Goal: Task Accomplishment & Management: Complete application form

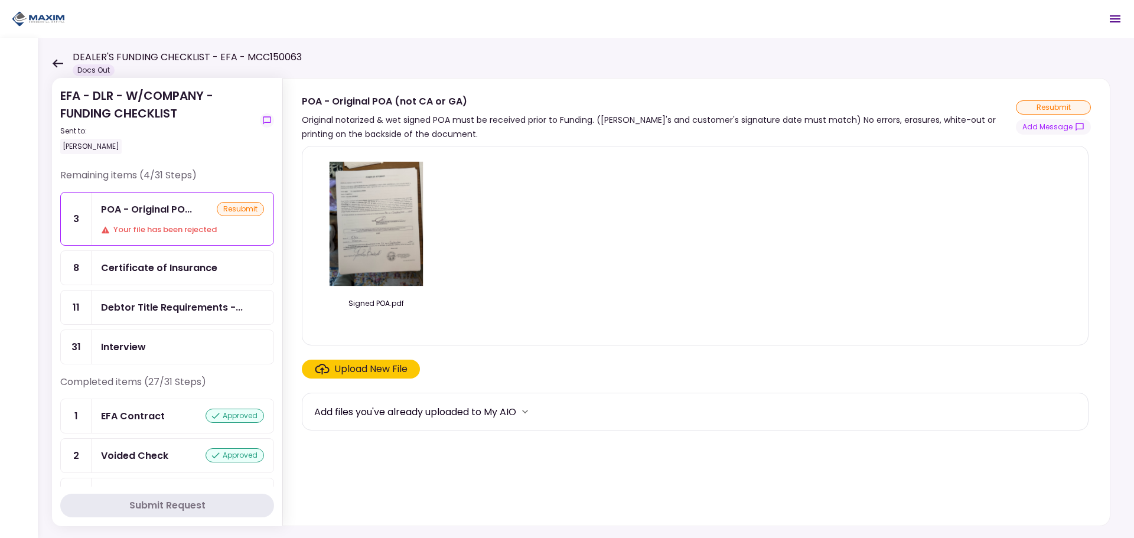
click at [350, 358] on section "Signed POA.pdf Upload New File Add files you've already uploaded to My AIO" at bounding box center [696, 333] width 789 height 375
click at [351, 364] on div "Upload New File" at bounding box center [370, 369] width 73 height 14
click at [0, 0] on input "Upload New File" at bounding box center [0, 0] width 0 height 0
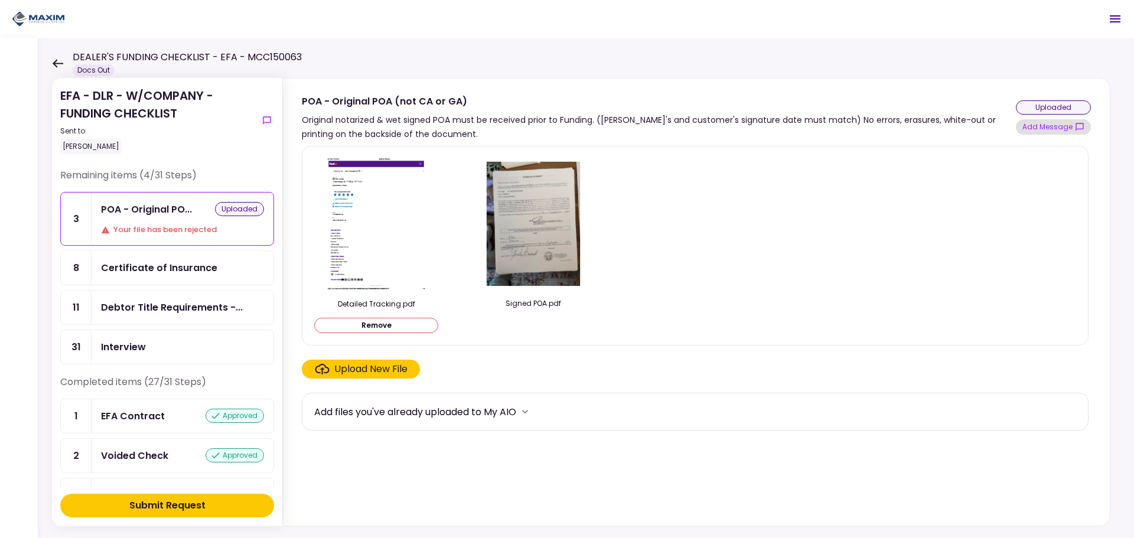
click at [1047, 124] on button "Add Message" at bounding box center [1053, 126] width 75 height 15
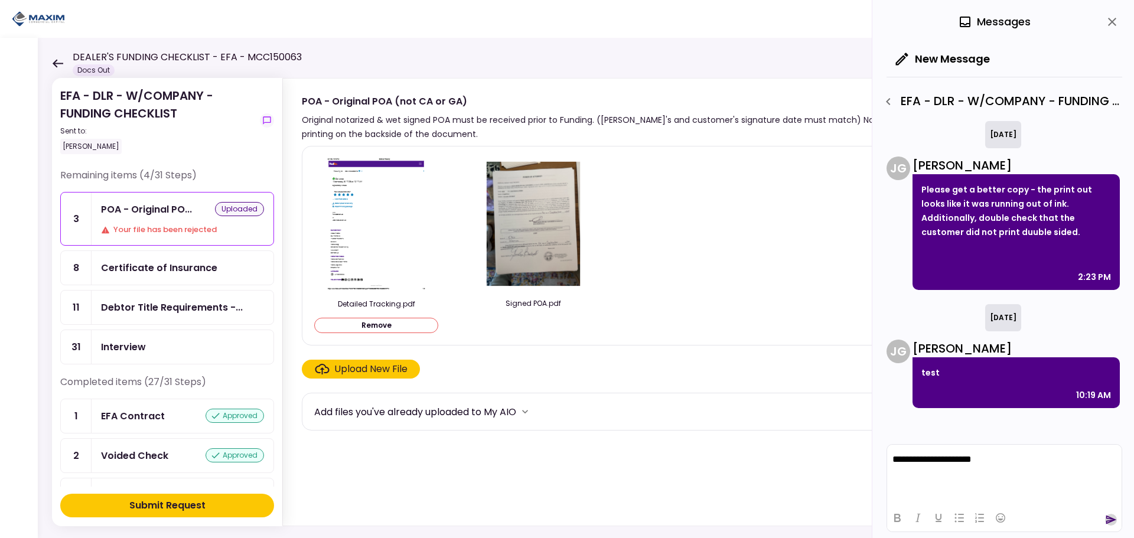
click at [1109, 518] on icon "send" at bounding box center [1111, 519] width 11 height 9
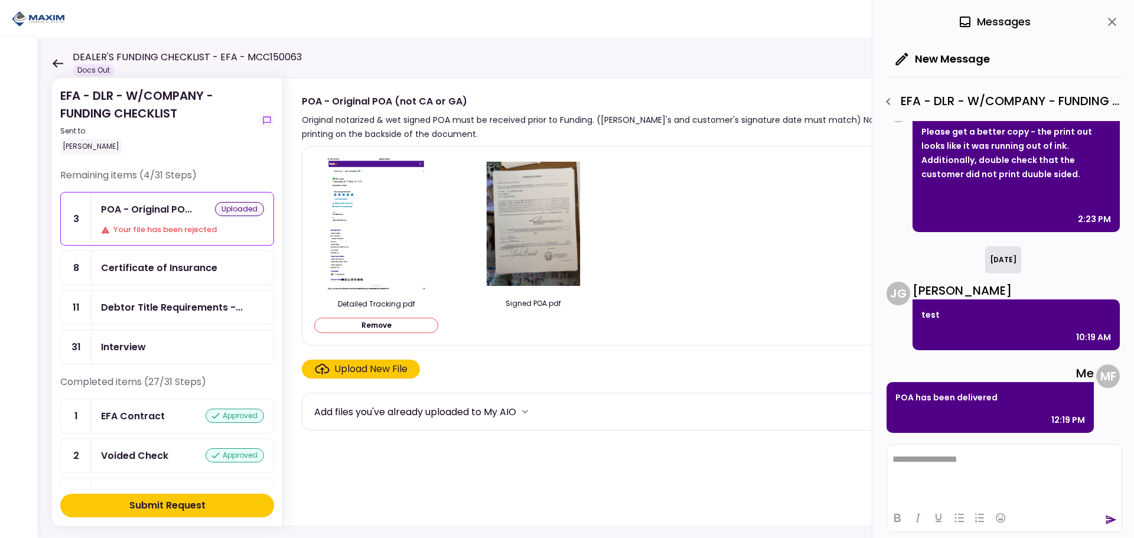
click at [374, 327] on button "Remove" at bounding box center [376, 325] width 124 height 15
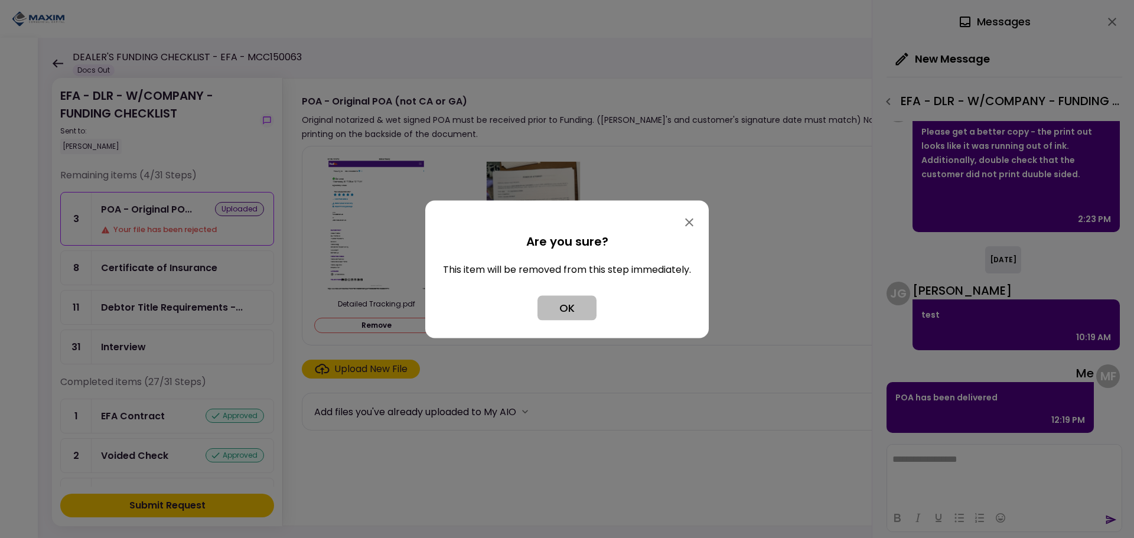
click at [567, 309] on button "OK" at bounding box center [566, 307] width 59 height 25
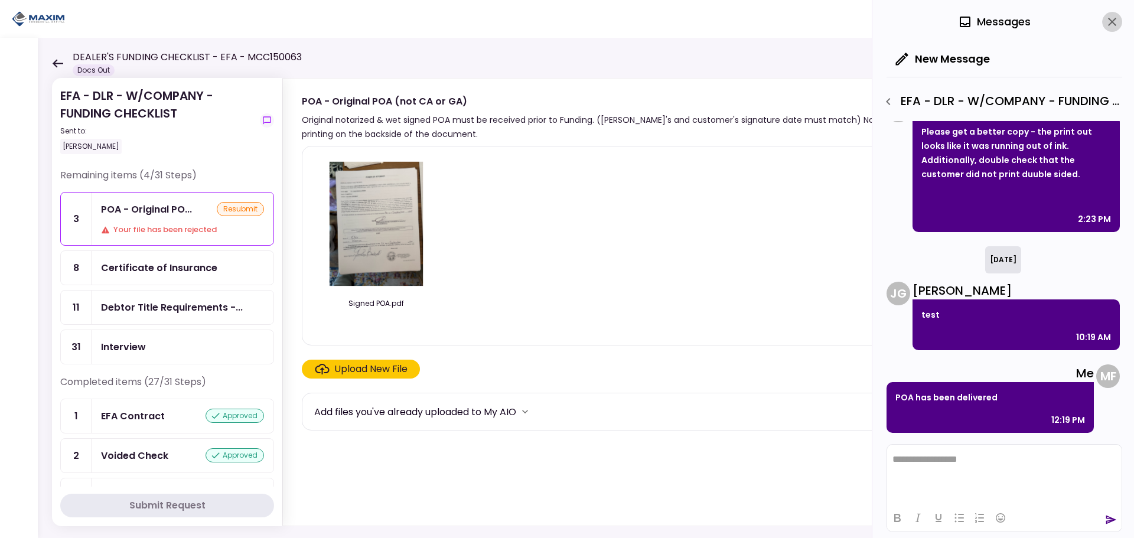
click at [1117, 22] on icon "close" at bounding box center [1112, 22] width 14 height 14
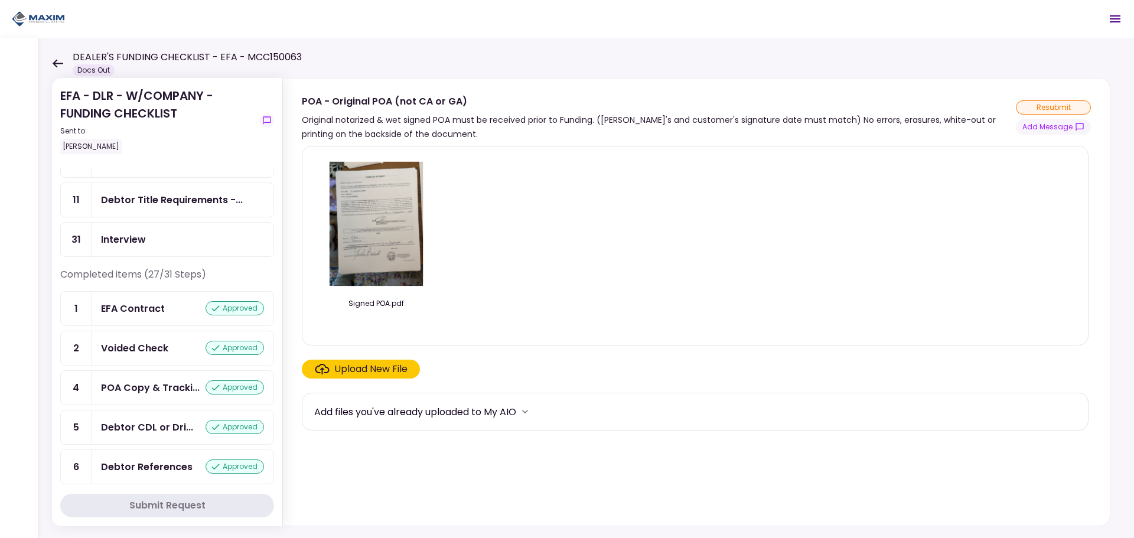
scroll to position [0, 0]
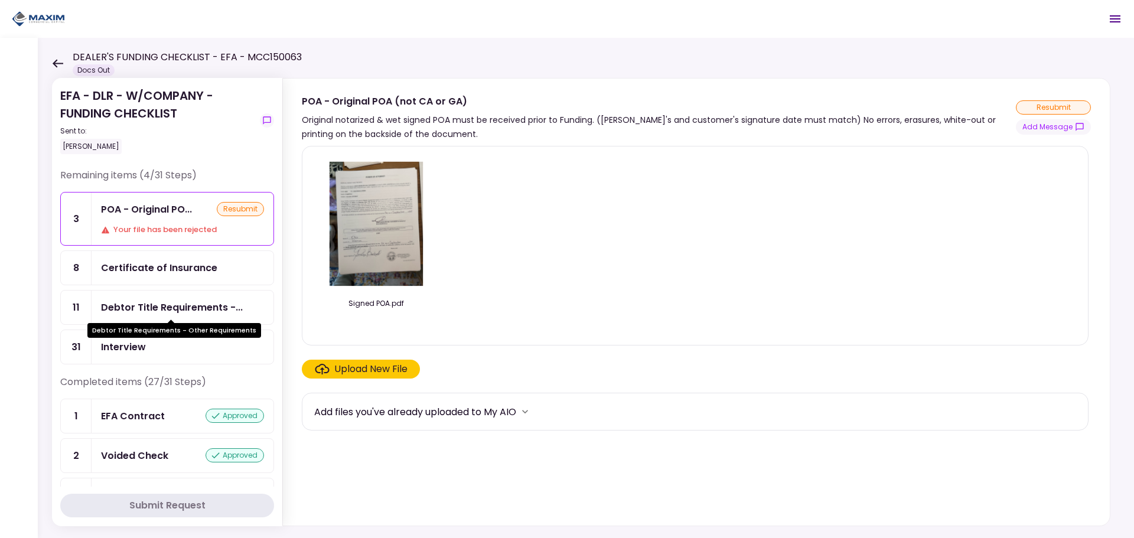
click at [143, 306] on div "Debtor Title Requirements -..." at bounding box center [172, 307] width 142 height 15
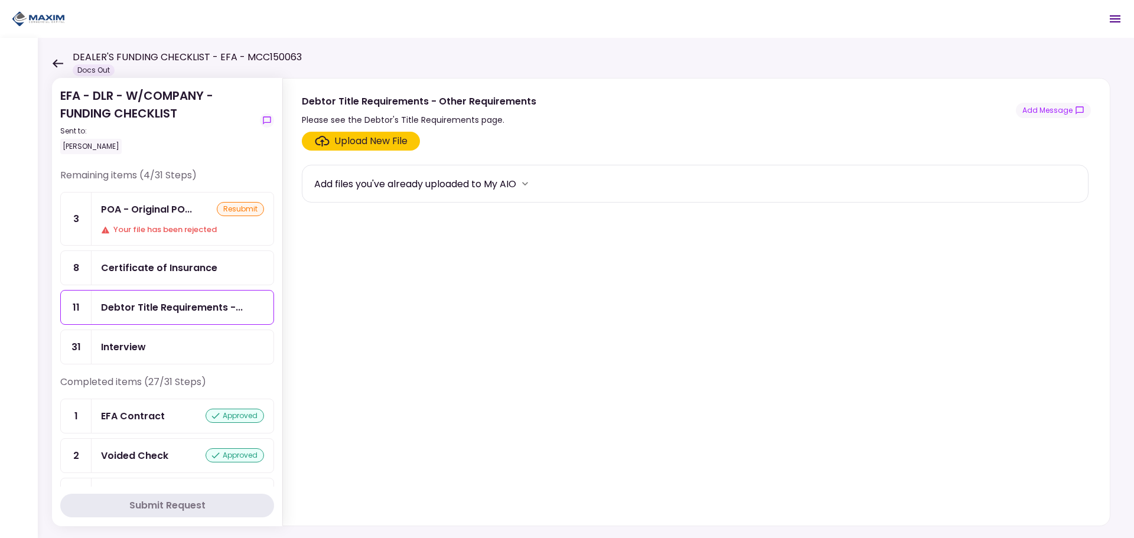
click at [149, 267] on div "Certificate of Insurance" at bounding box center [159, 267] width 116 height 15
click at [129, 211] on div "POA - Original PO..." at bounding box center [146, 209] width 91 height 15
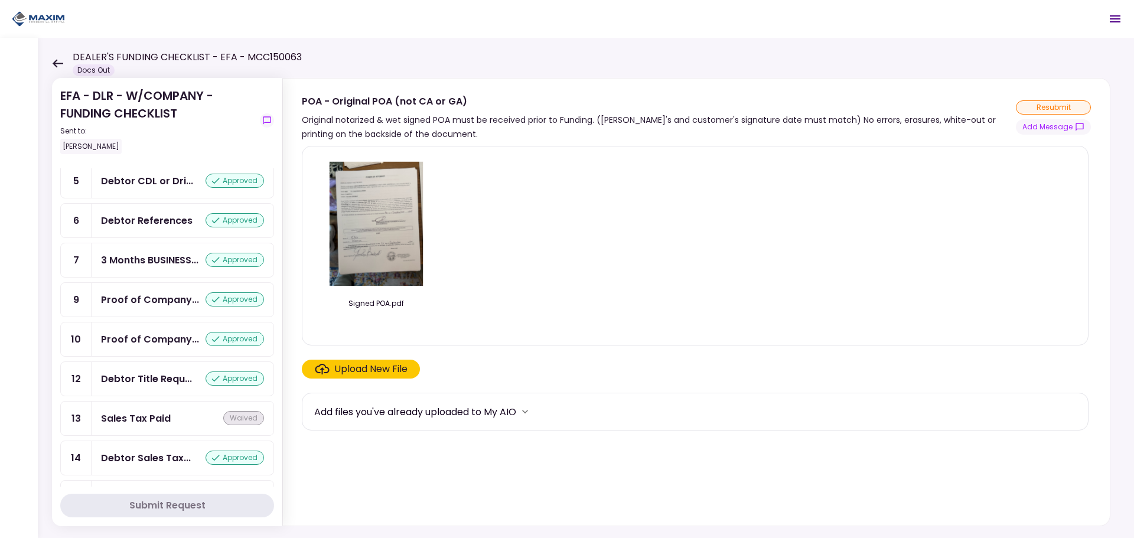
scroll to position [354, 0]
click at [125, 373] on div "Debtor Title Requ..." at bounding box center [146, 378] width 91 height 15
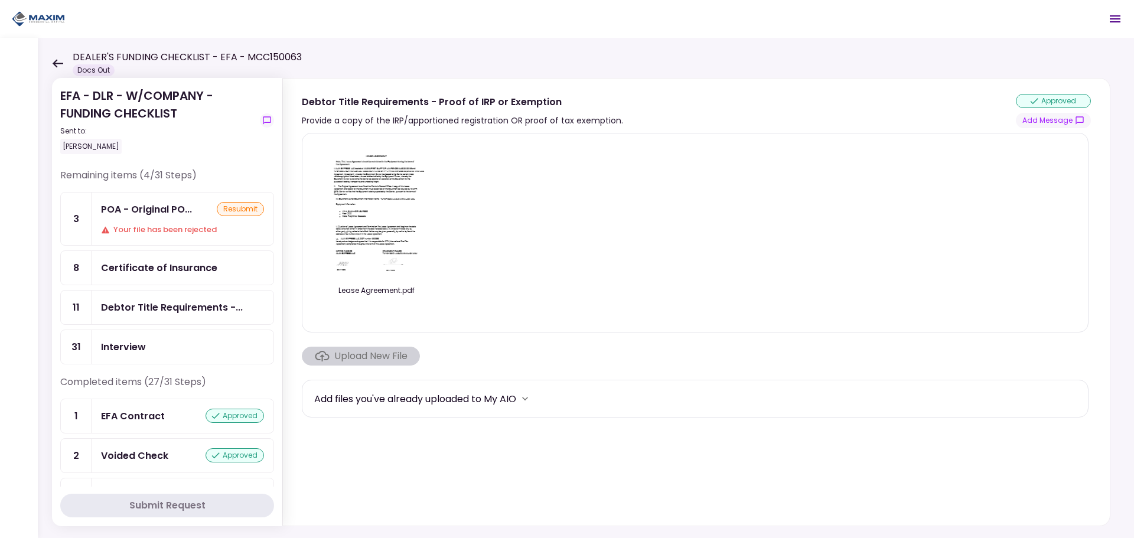
scroll to position [236, 0]
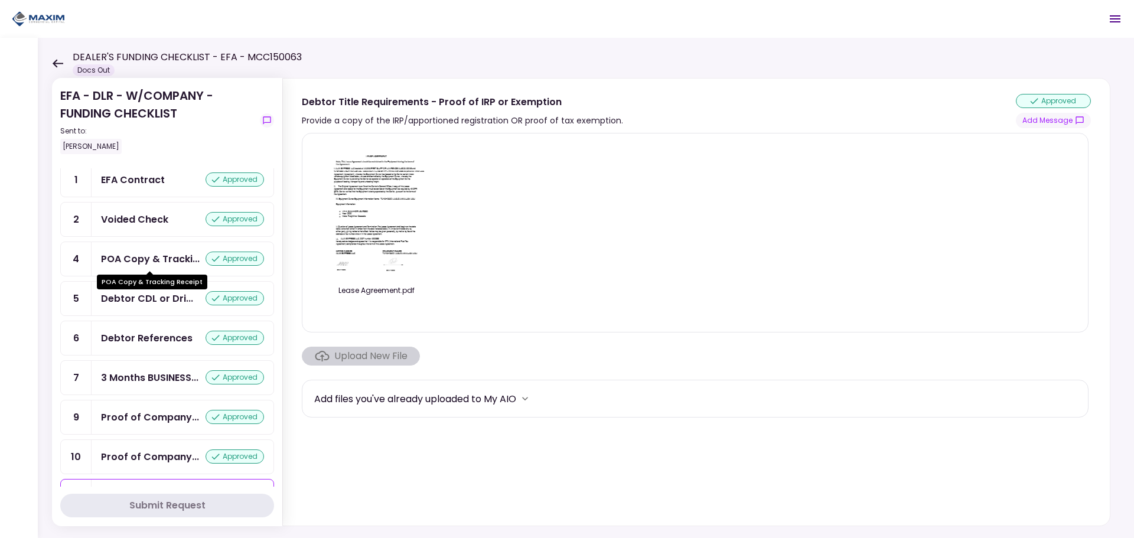
click at [132, 263] on div "POA Copy & Tracki..." at bounding box center [150, 259] width 99 height 15
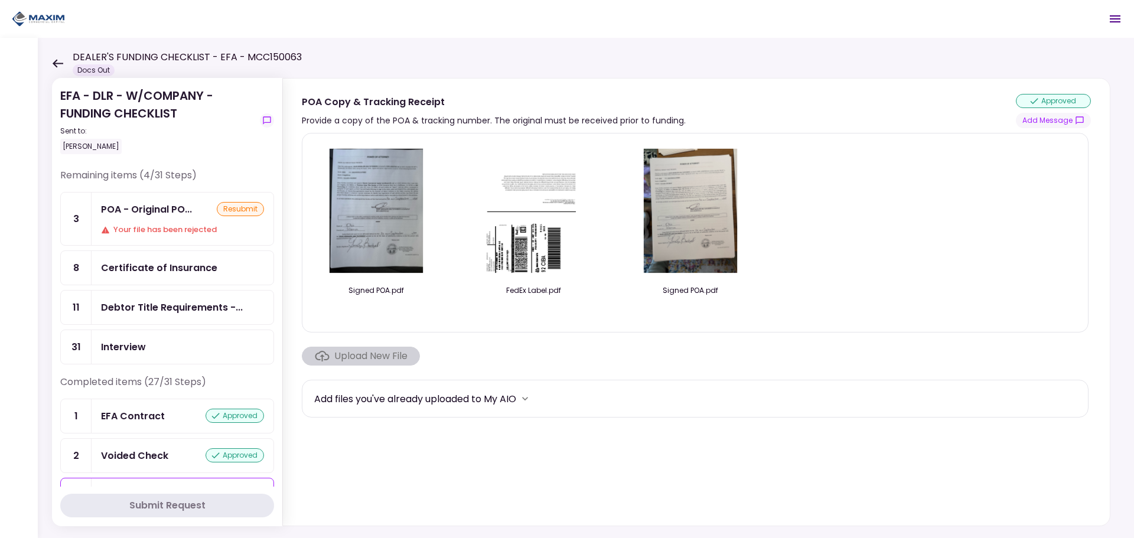
click at [138, 220] on div "POA - Original PO... resubmit Your file has been rejected" at bounding box center [183, 218] width 182 height 53
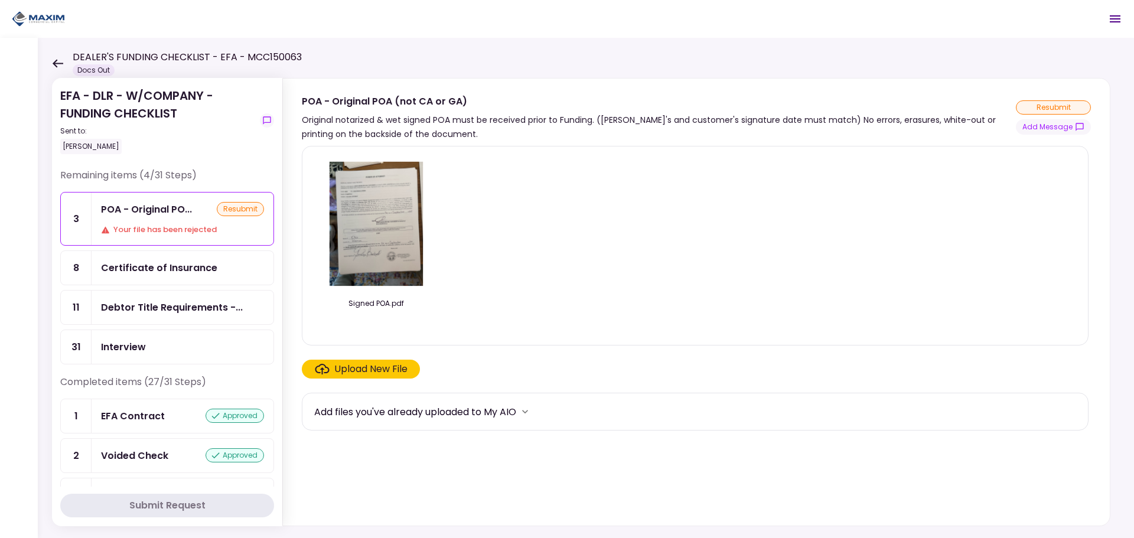
click at [54, 61] on icon at bounding box center [57, 63] width 11 height 9
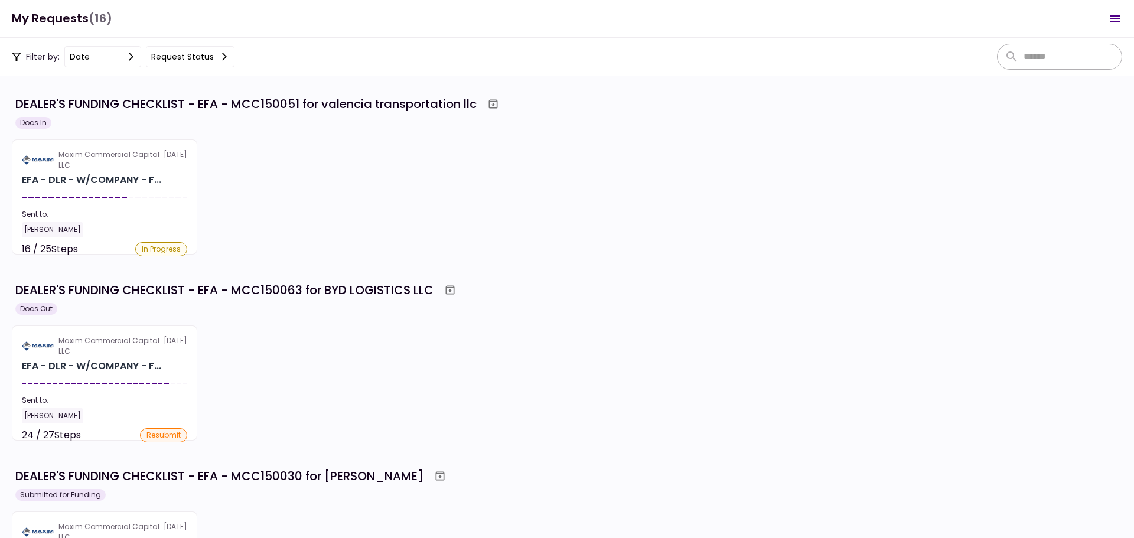
click at [439, 334] on div "Maxim Commercial Capital LLC 17 Sep EFA - DLR - W/COMPANY - F... Sent to: Maria…" at bounding box center [567, 382] width 1110 height 115
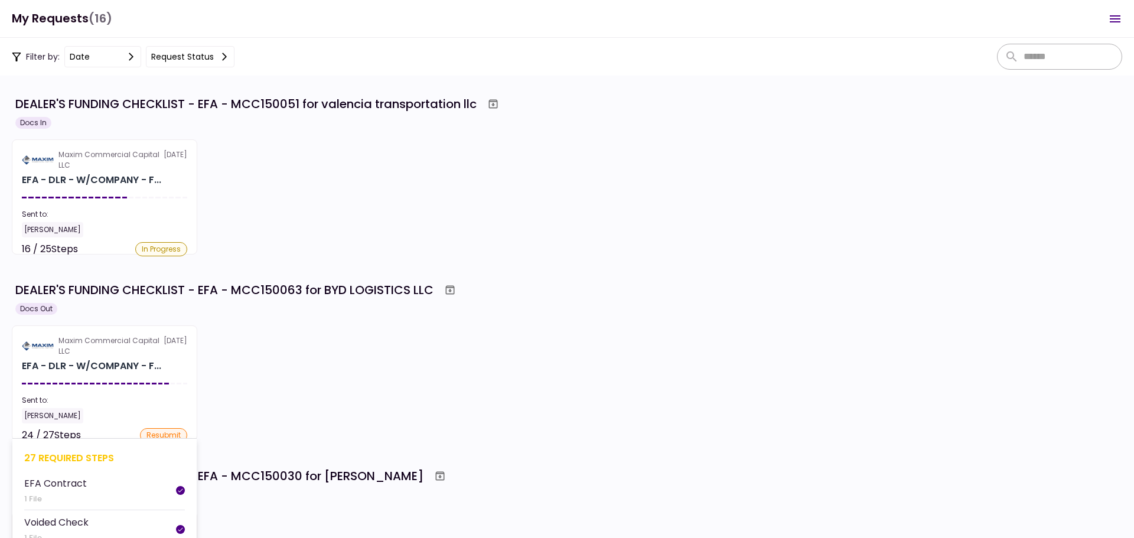
click at [97, 349] on div "Maxim Commercial Capital LLC" at bounding box center [110, 345] width 105 height 21
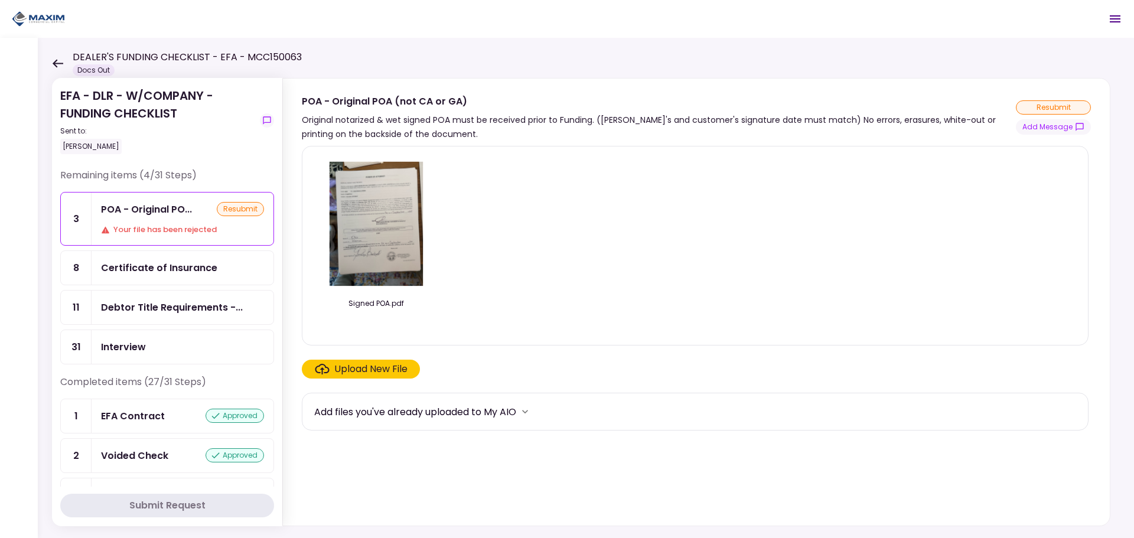
click at [58, 69] on div "DEALER'S FUNDING CHECKLIST - EFA - MCC150063 Docs Out" at bounding box center [177, 63] width 250 height 26
click at [53, 62] on icon at bounding box center [57, 63] width 11 height 9
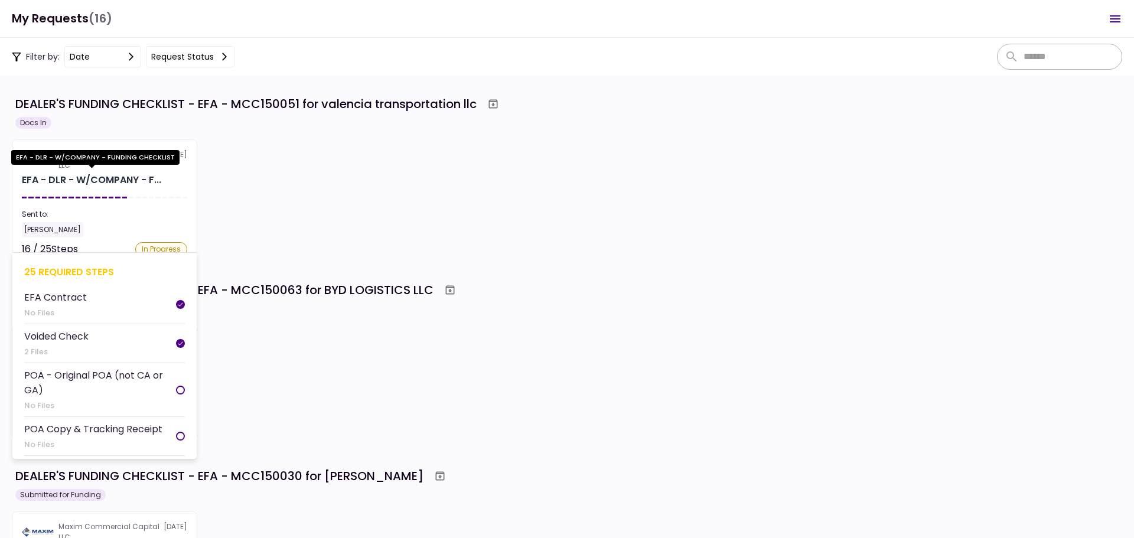
click at [126, 182] on div "EFA - DLR - W/COMPANY - F..." at bounding box center [91, 180] width 139 height 14
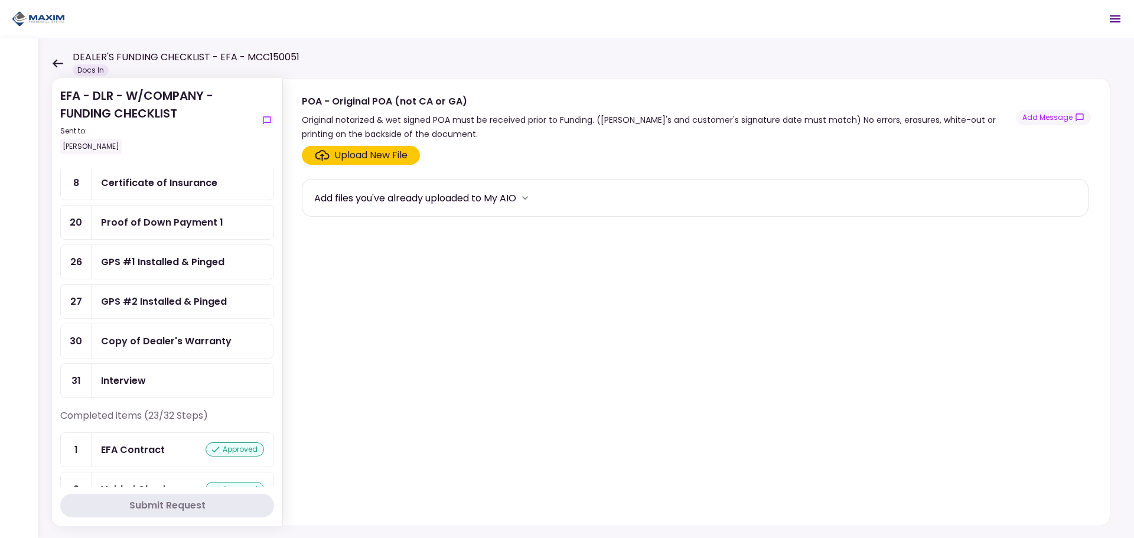
scroll to position [118, 0]
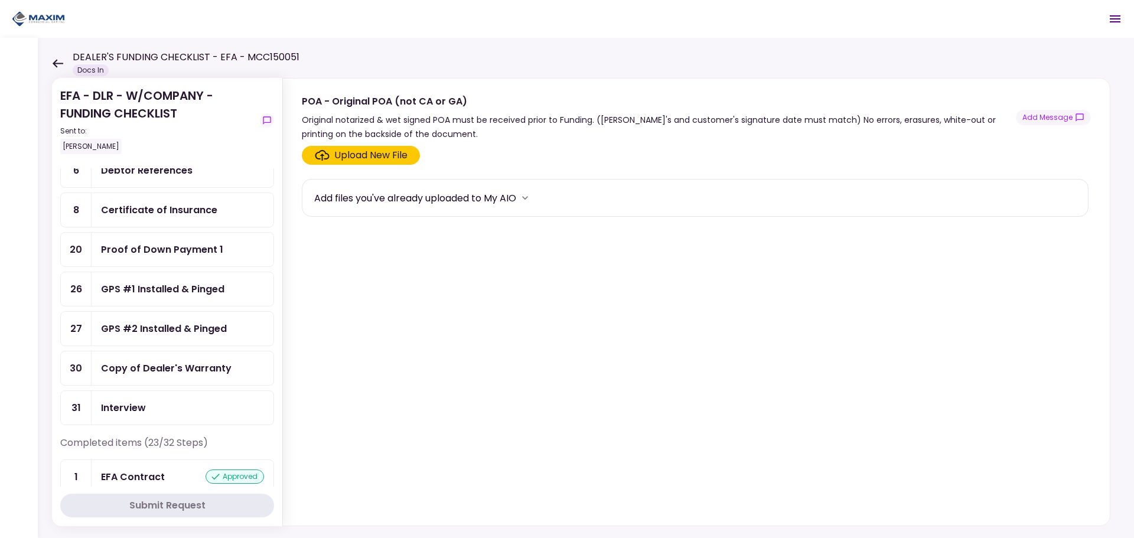
click at [171, 284] on div "GPS #1 Installed & Pinged" at bounding box center [162, 289] width 123 height 15
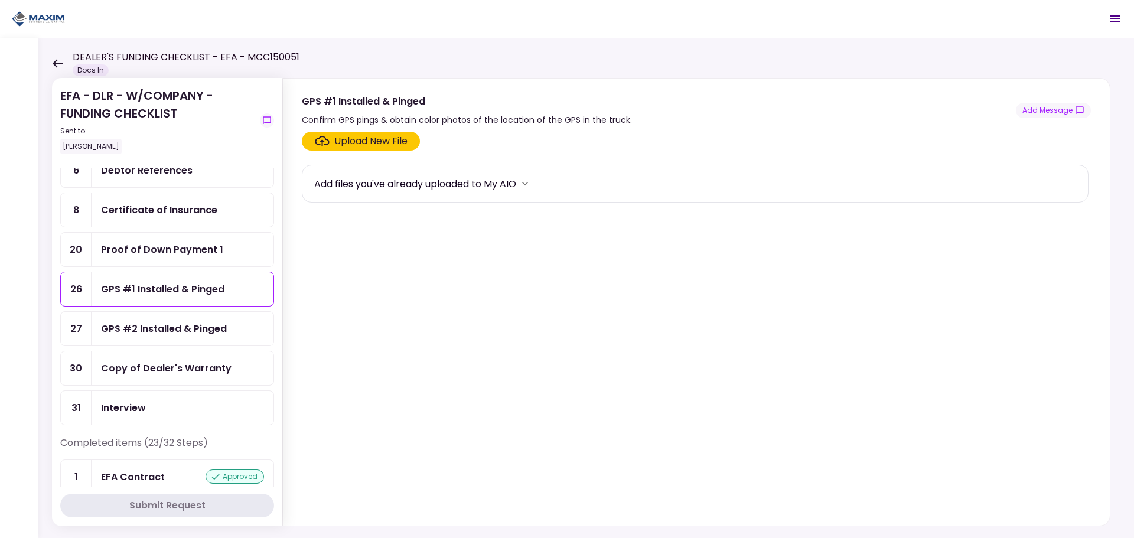
click at [374, 142] on div "Upload New File" at bounding box center [370, 141] width 73 height 14
click at [0, 0] on input "Upload New File" at bounding box center [0, 0] width 0 height 0
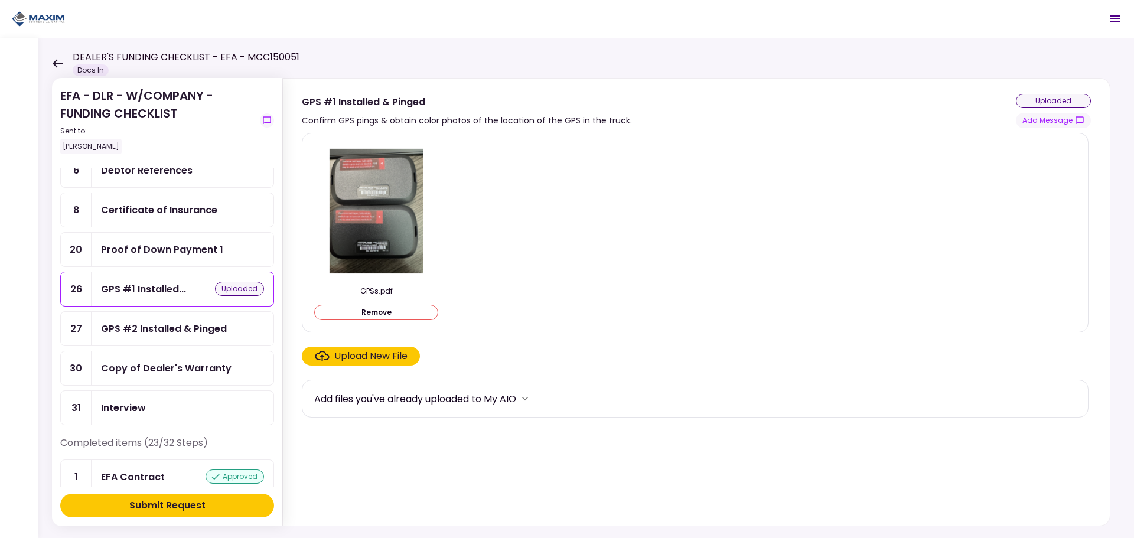
click at [363, 360] on div "Upload New File" at bounding box center [370, 356] width 73 height 14
click at [0, 0] on input "Upload New File" at bounding box center [0, 0] width 0 height 0
click at [338, 351] on div "Upload New File" at bounding box center [370, 356] width 73 height 14
click at [0, 0] on input "Upload New File" at bounding box center [0, 0] width 0 height 0
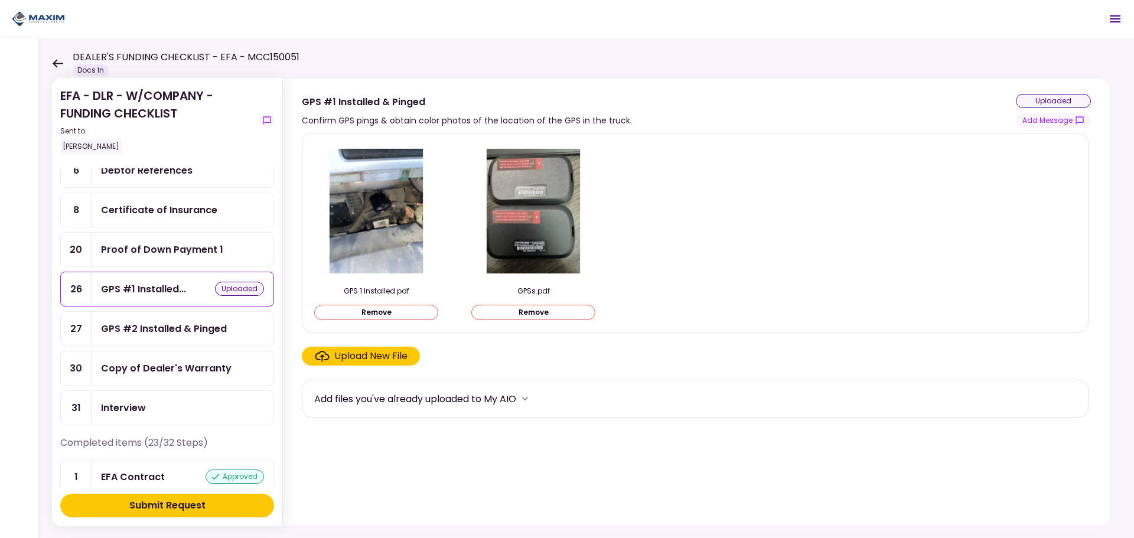
click at [201, 339] on div "GPS #2 Installed & Pinged" at bounding box center [183, 329] width 182 height 34
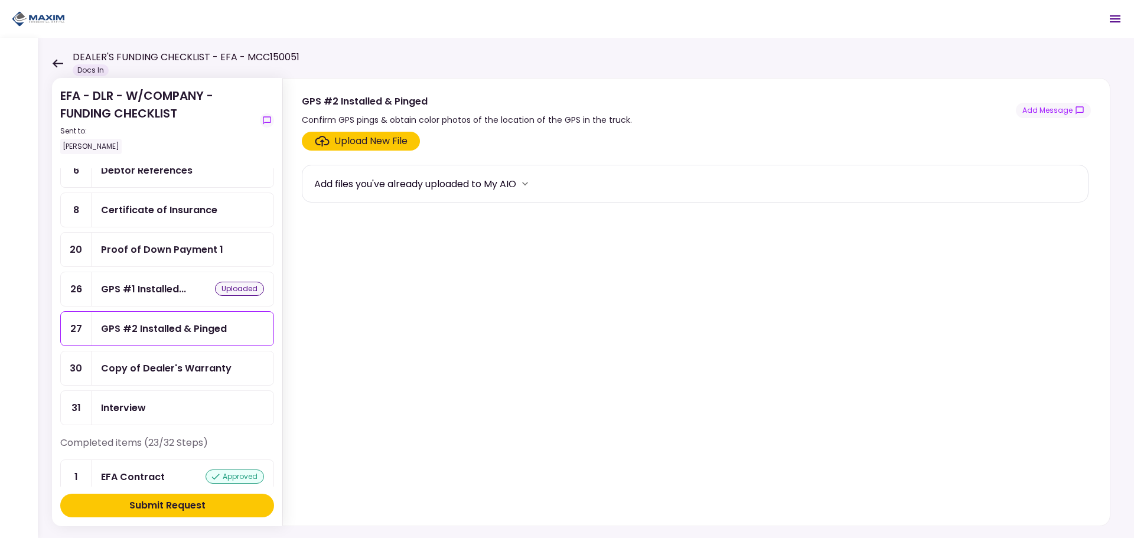
click at [355, 143] on div "Upload New File" at bounding box center [370, 141] width 73 height 14
click at [0, 0] on input "Upload New File" at bounding box center [0, 0] width 0 height 0
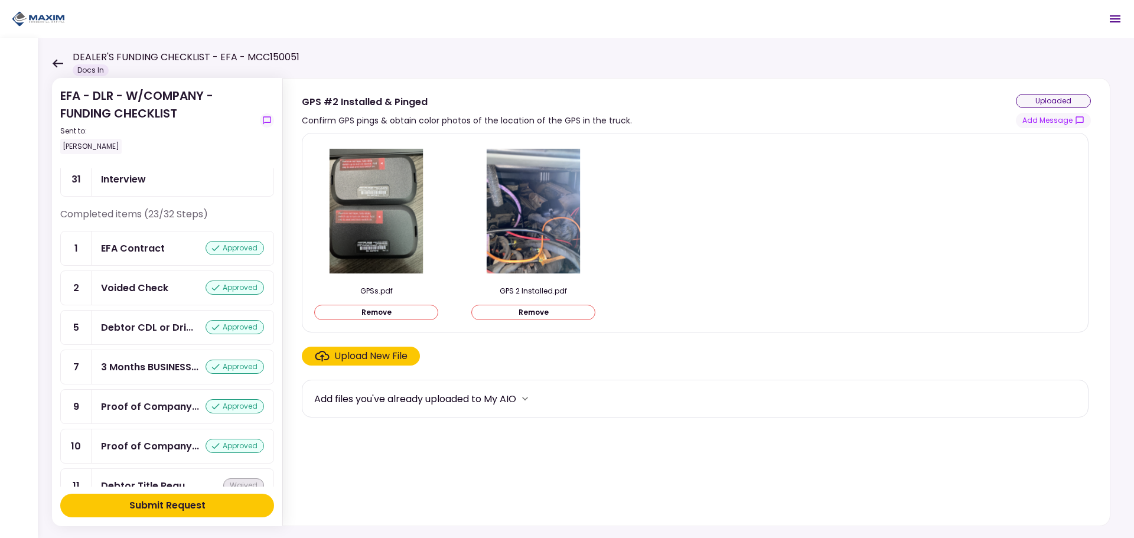
scroll to position [354, 0]
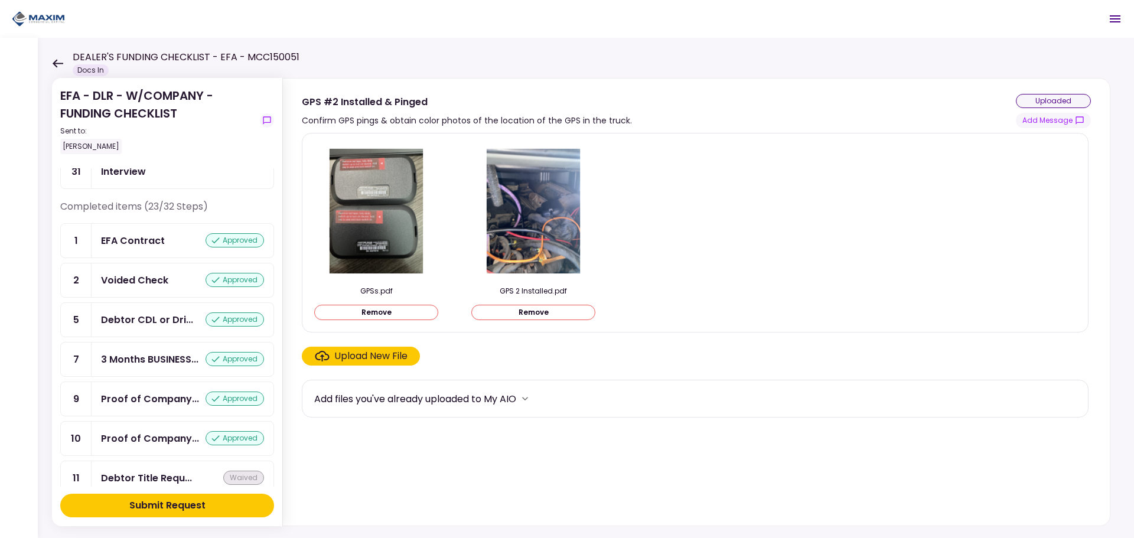
click at [171, 501] on div "Submit Request" at bounding box center [167, 505] width 76 height 14
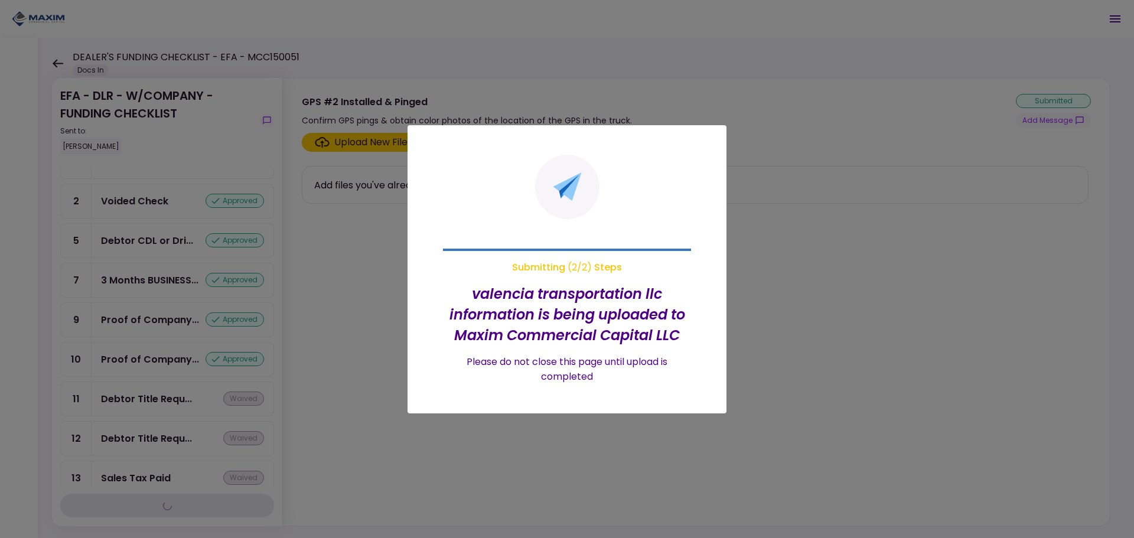
scroll to position [275, 0]
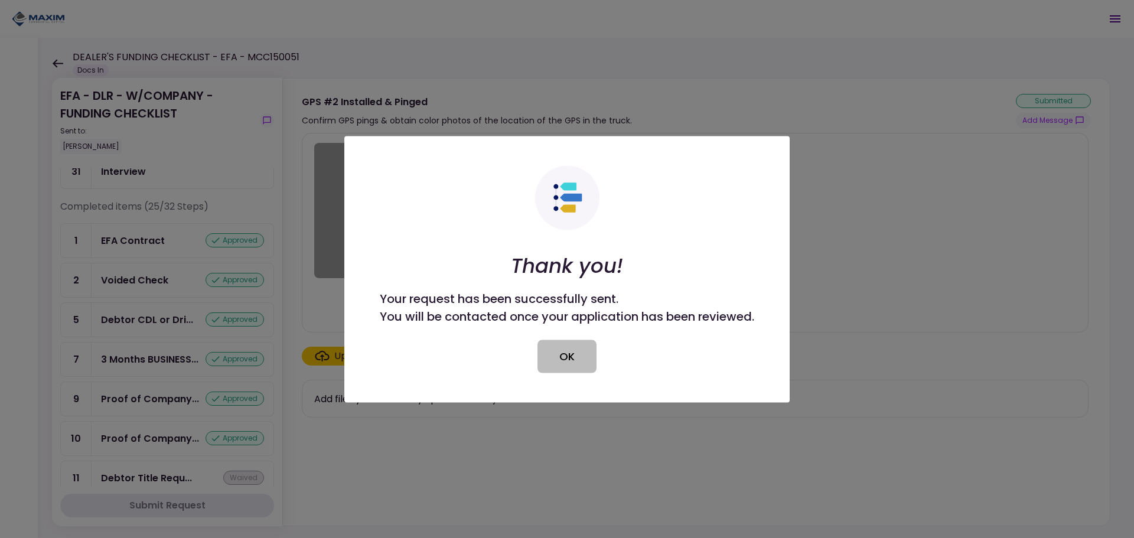
click at [564, 357] on button "OK" at bounding box center [566, 356] width 59 height 33
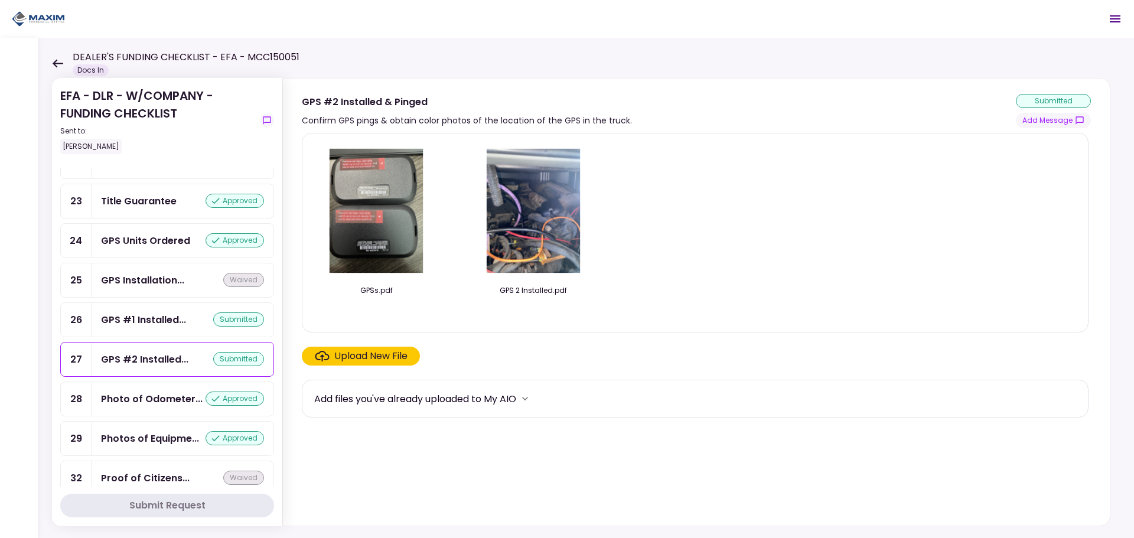
scroll to position [1007, 0]
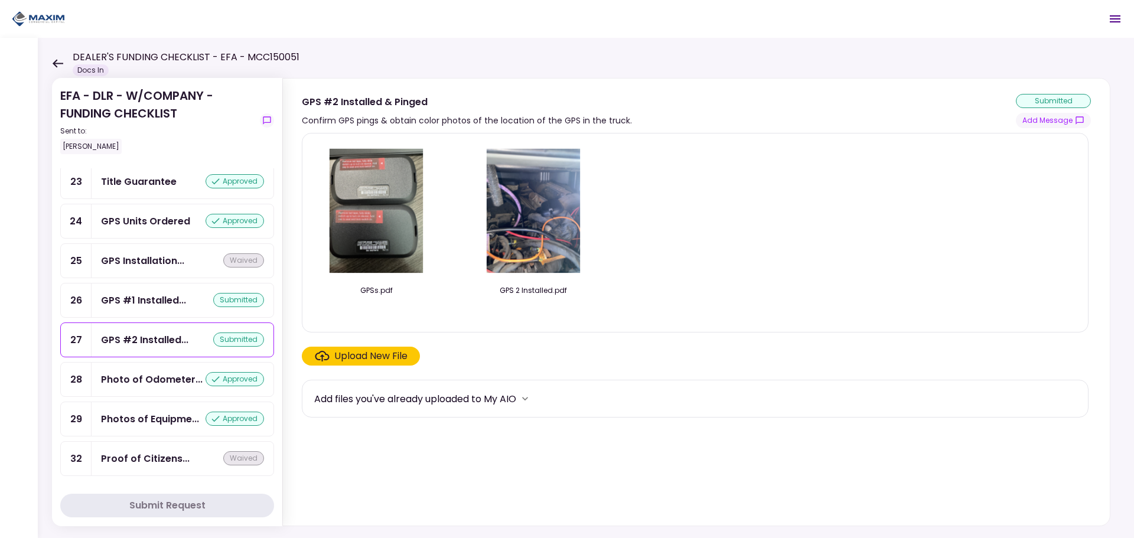
click at [138, 302] on div "GPS #1 Installed..." at bounding box center [143, 300] width 85 height 15
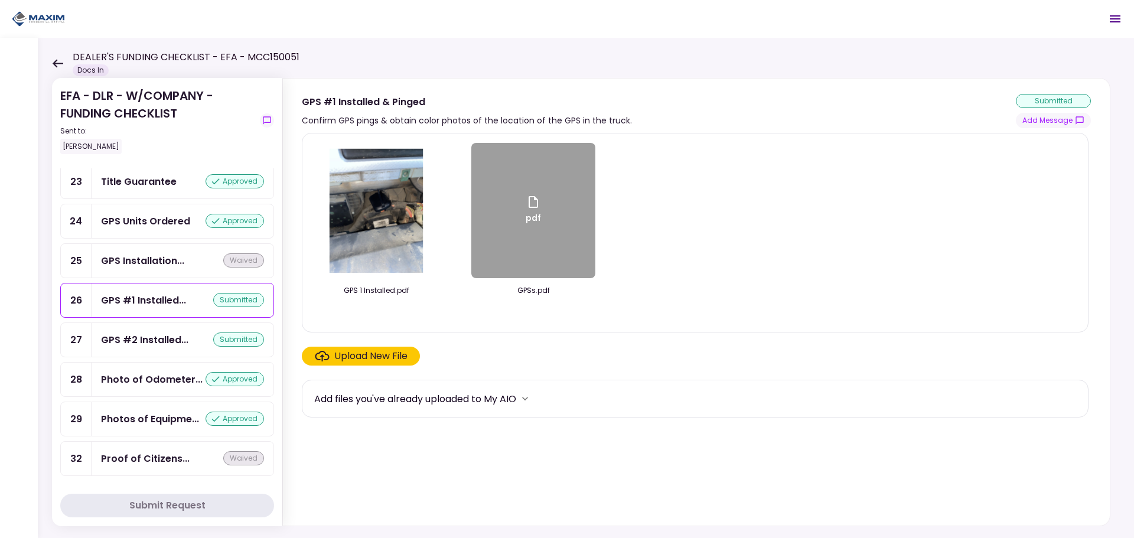
click at [1049, 121] on button "Add Message" at bounding box center [1053, 120] width 75 height 15
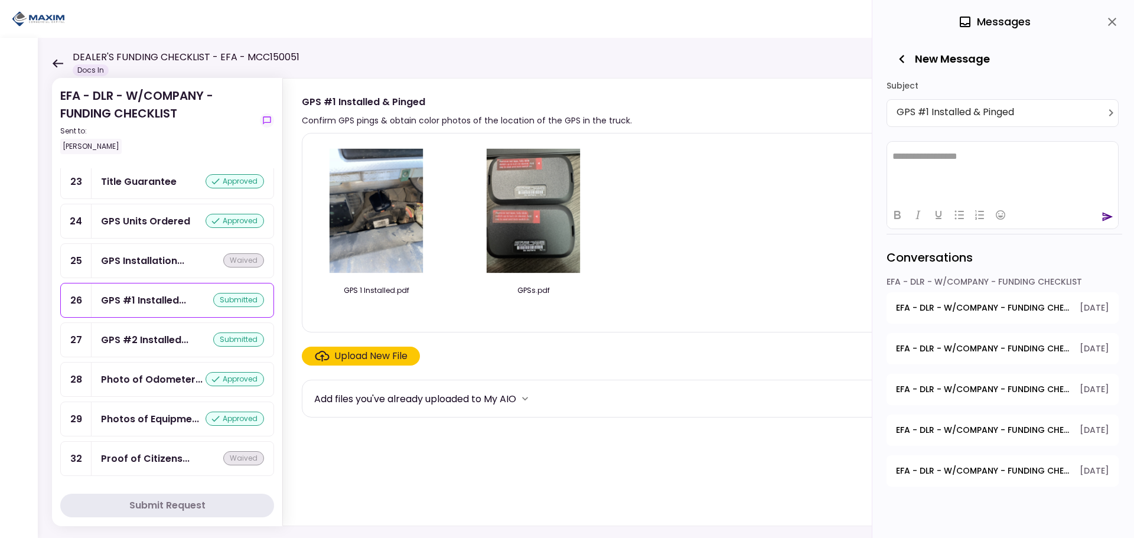
click at [1016, 113] on button "Add Message" at bounding box center [1053, 120] width 75 height 15
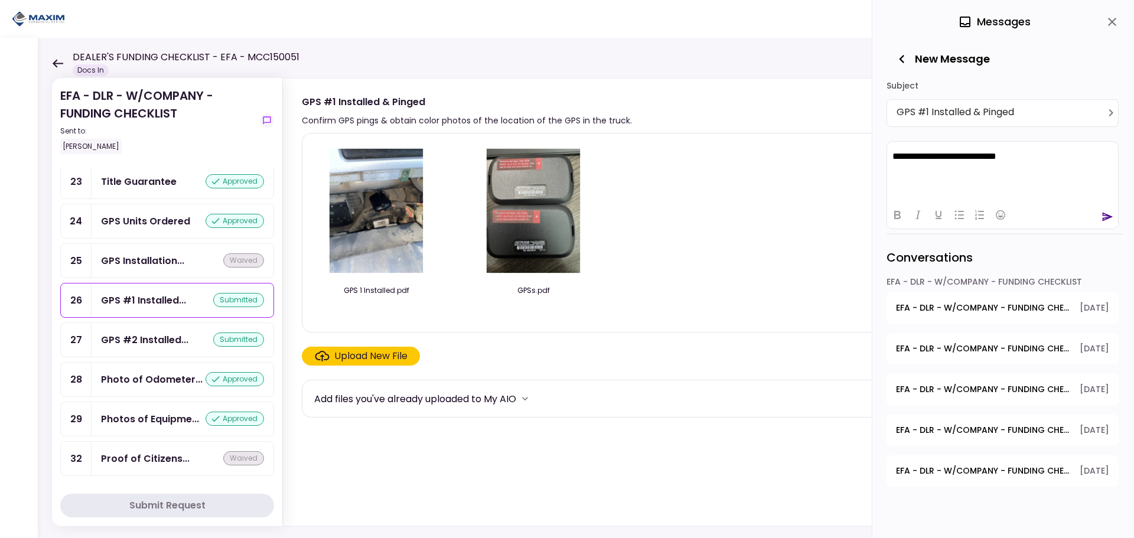
click at [1106, 217] on icon "send" at bounding box center [1107, 217] width 12 height 12
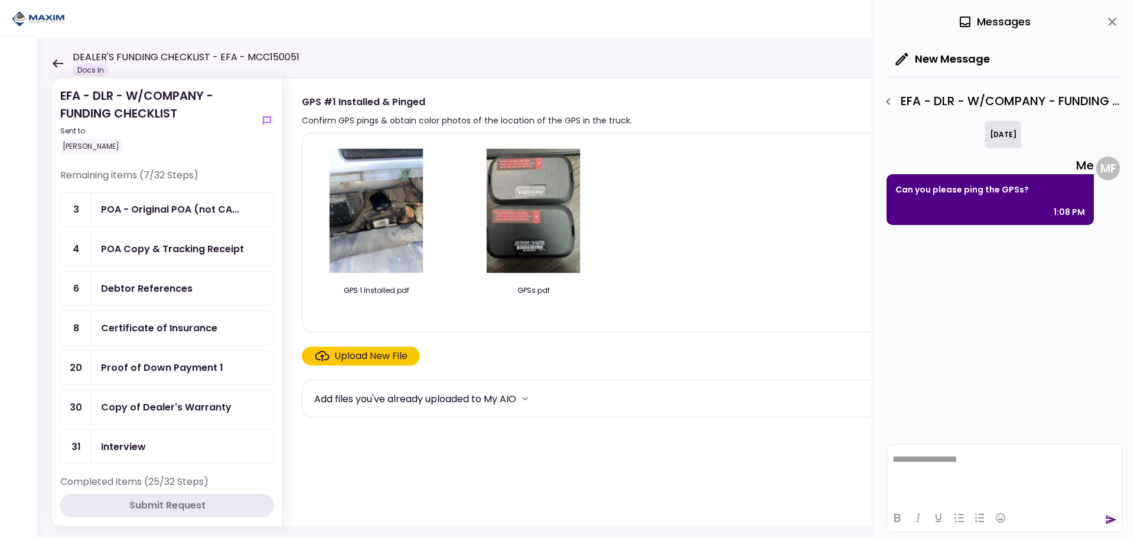
click at [755, 244] on div "GPS 1 Installed.pdf GPSs.pdf" at bounding box center [695, 233] width 762 height 180
click at [1109, 20] on icon "close" at bounding box center [1112, 22] width 14 height 14
